Goal: Task Accomplishment & Management: Complete application form

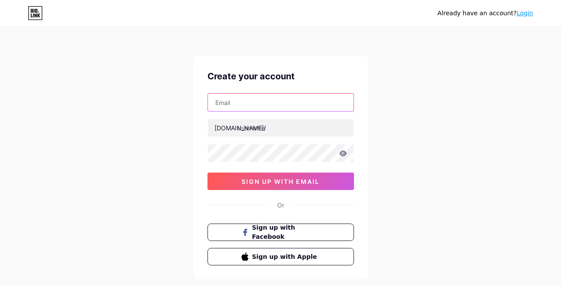
click at [271, 107] on input "text" at bounding box center [281, 102] width 146 height 17
type input "[EMAIL_ADDRESS][DOMAIN_NAME]"
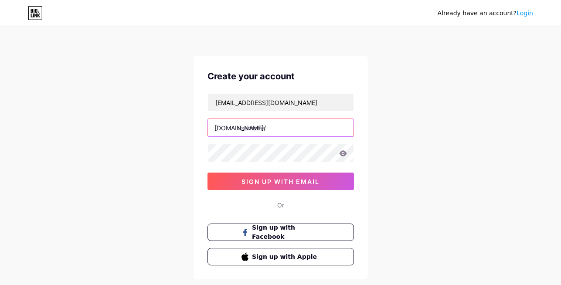
click at [294, 132] on input "text" at bounding box center [281, 127] width 146 height 17
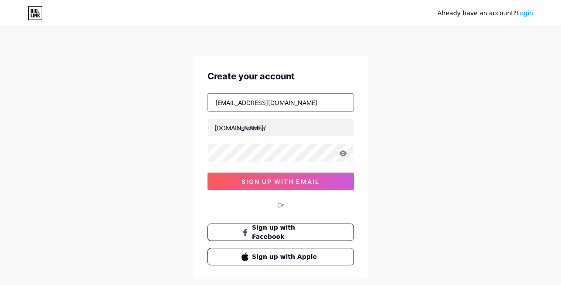
click at [241, 101] on input "[EMAIL_ADDRESS][DOMAIN_NAME]" at bounding box center [281, 102] width 146 height 17
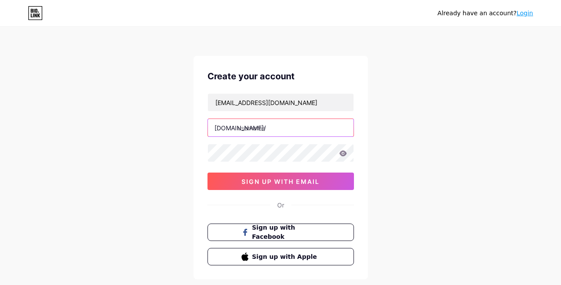
click at [281, 126] on input "text" at bounding box center [281, 127] width 146 height 17
paste input "yournaturelife1"
type input "yournaturelife"
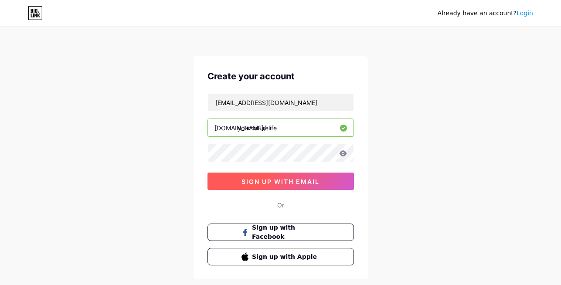
click at [289, 181] on span "sign up with email" at bounding box center [280, 181] width 78 height 7
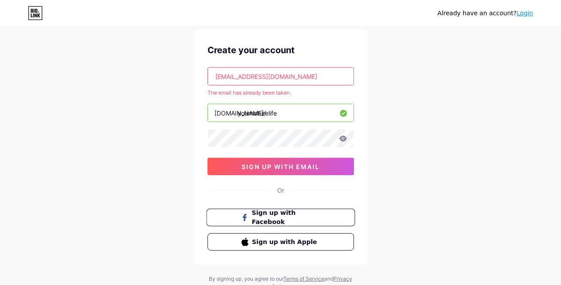
scroll to position [60, 0]
